Goal: Find specific page/section: Find specific page/section

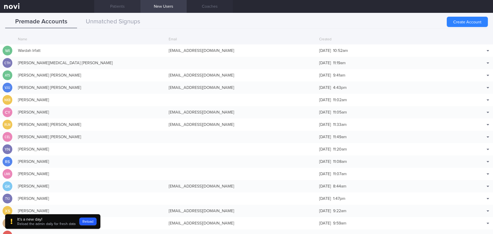
click at [122, 7] on link "Patients" at bounding box center [117, 6] width 46 height 13
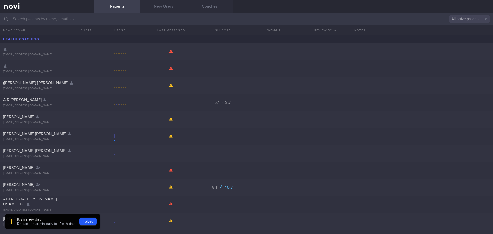
click at [99, 25] on input "text" at bounding box center [246, 19] width 493 height 12
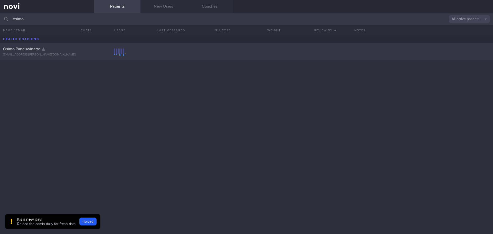
type input "osimo"
click at [45, 51] on div at bounding box center [44, 48] width 4 height 5
select select "8"
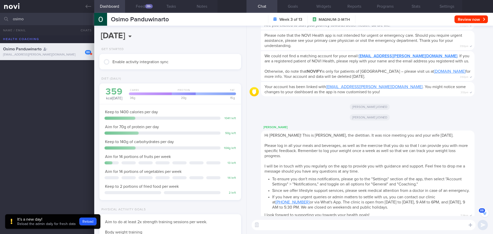
scroll to position [-2800, 0]
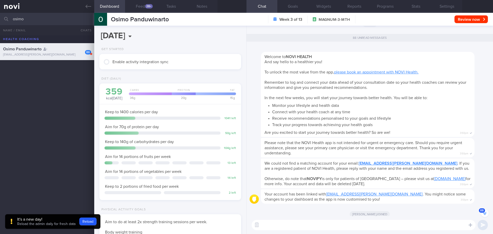
click at [483, 214] on button "88" at bounding box center [485, 213] width 8 height 8
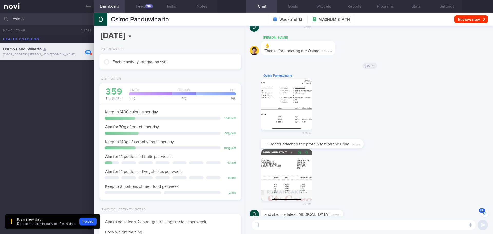
scroll to position [-179, 0]
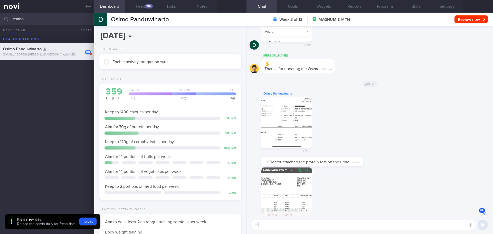
click at [270, 116] on button "button" at bounding box center [286, 122] width 51 height 51
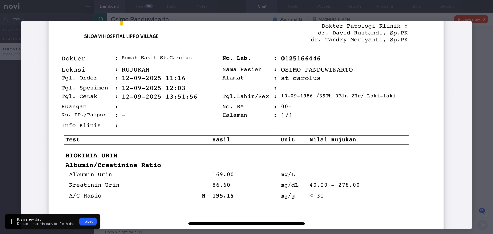
click at [0, 95] on div at bounding box center [246, 125] width 493 height 250
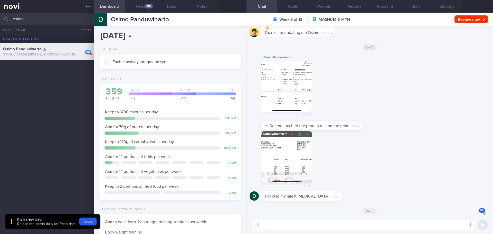
scroll to position [-143, 0]
click at [279, 155] on button "button" at bounding box center [286, 156] width 51 height 51
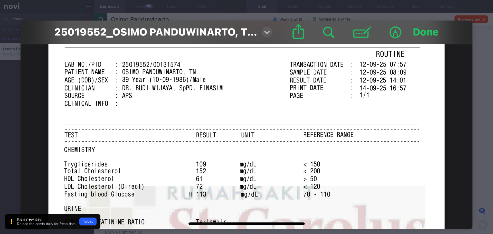
click at [0, 115] on div at bounding box center [246, 125] width 493 height 250
